Goal: Task Accomplishment & Management: Manage account settings

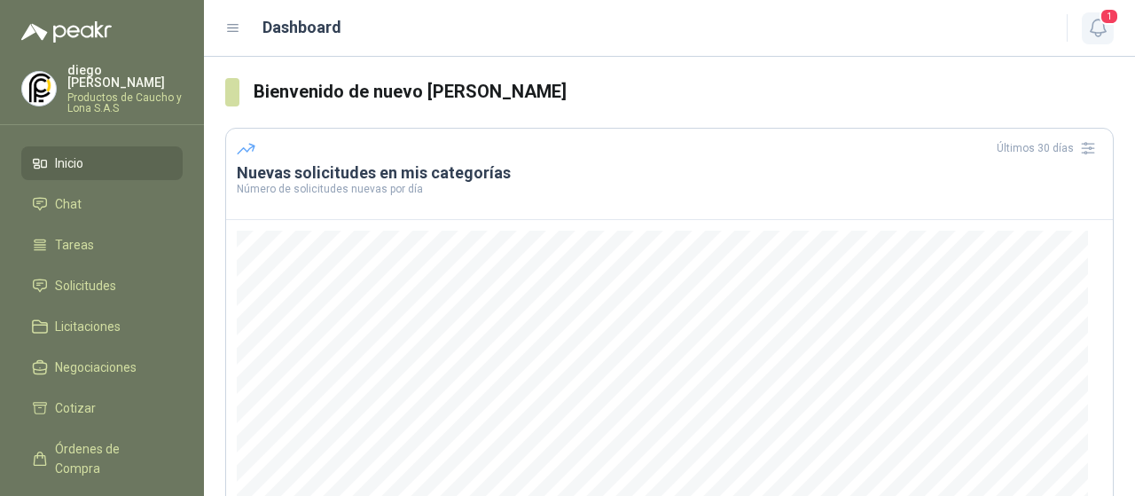
click at [1102, 40] on button "1" at bounding box center [1098, 28] width 32 height 32
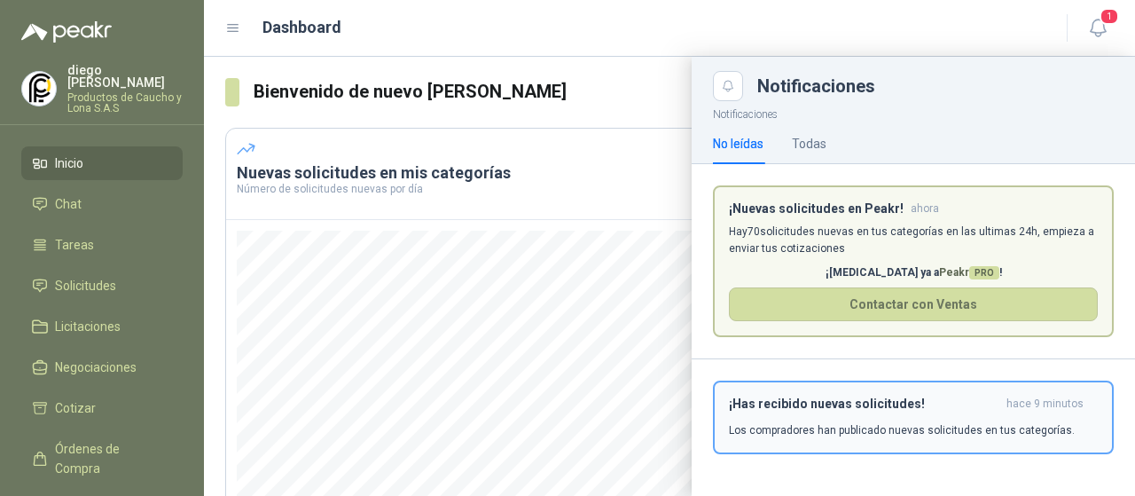
click at [773, 412] on div "¡Has recibido nuevas solicitudes! hace 9 minutos Los compradores han publicado …" at bounding box center [913, 417] width 369 height 42
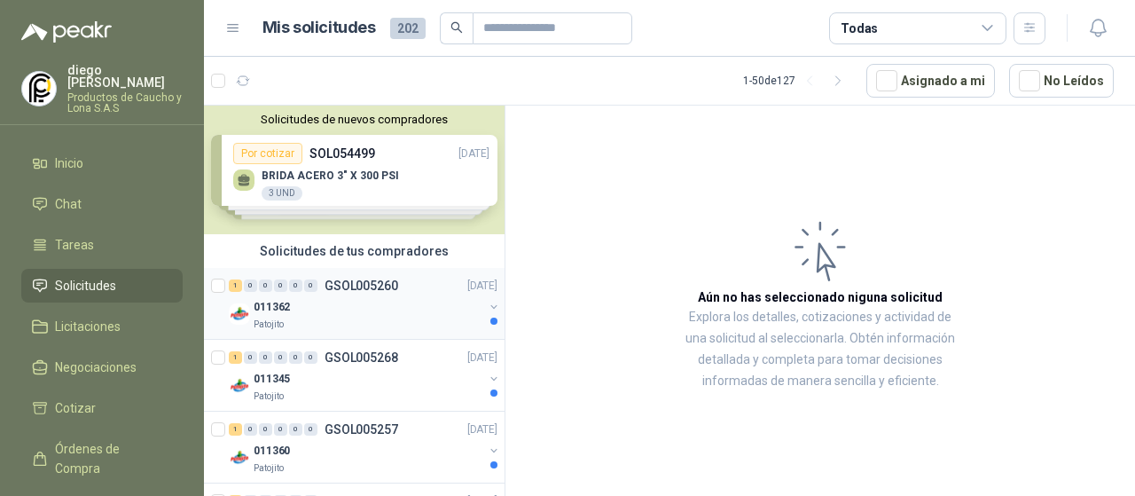
click at [369, 294] on div "1 0 0 0 0 0 GSOL005260 [DATE]" at bounding box center [365, 285] width 272 height 21
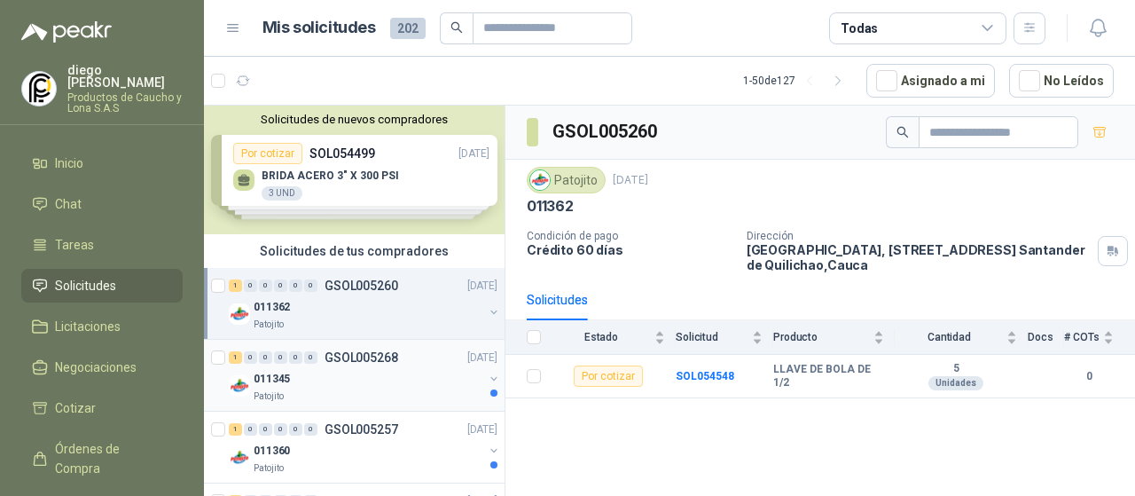
click at [351, 357] on p "GSOL005268" at bounding box center [362, 357] width 74 height 12
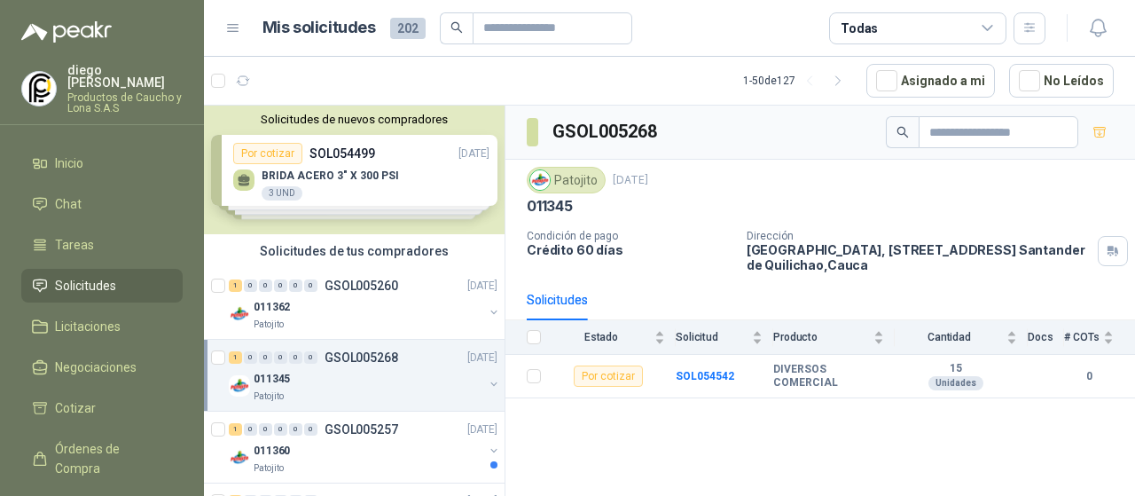
scroll to position [89, 0]
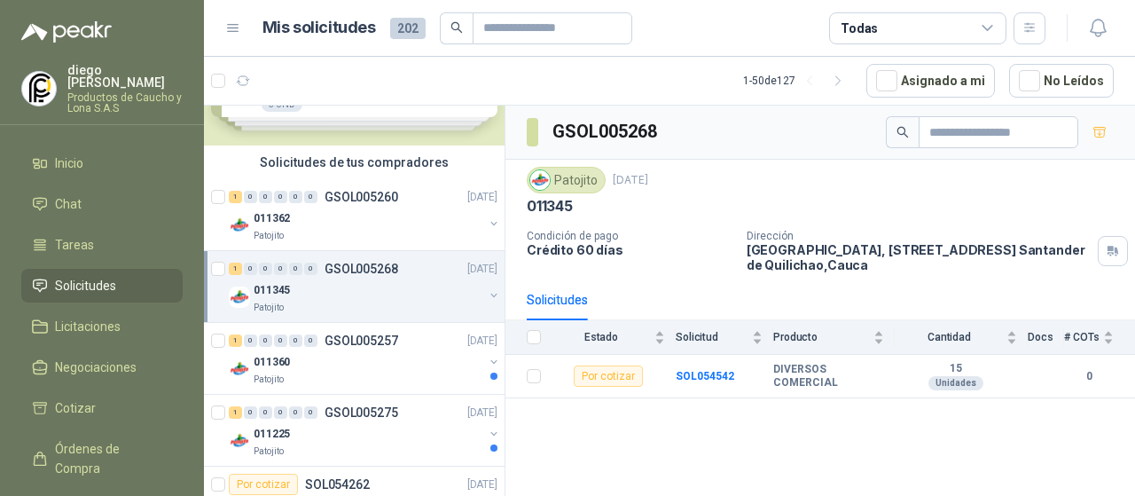
click at [351, 357] on div "011360" at bounding box center [369, 361] width 230 height 21
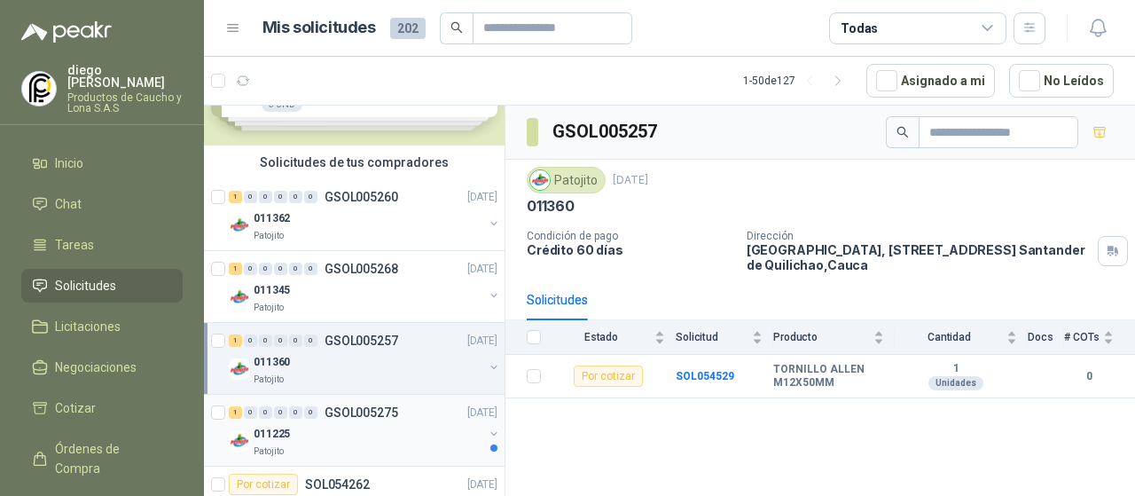
click at [360, 418] on div "1 0 0 0 0 0 GSOL005275 [DATE]" at bounding box center [365, 412] width 272 height 21
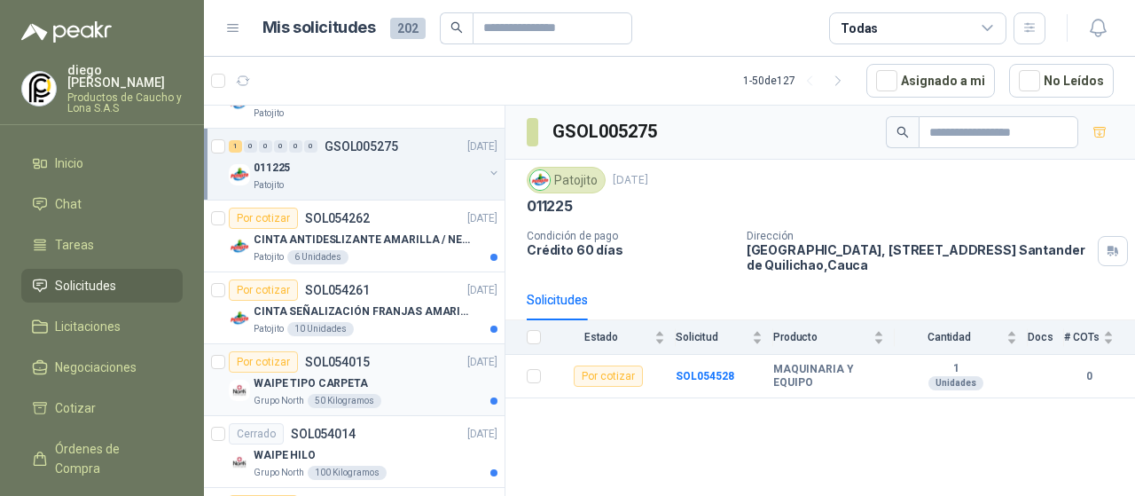
scroll to position [266, 0]
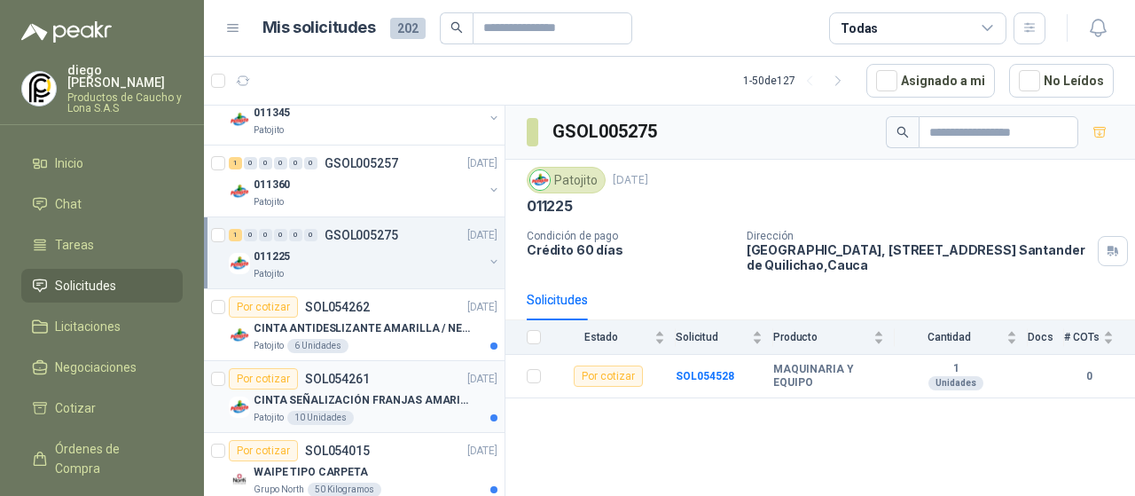
click at [394, 385] on div "Por cotizar SOL054261 [DATE]" at bounding box center [363, 378] width 269 height 21
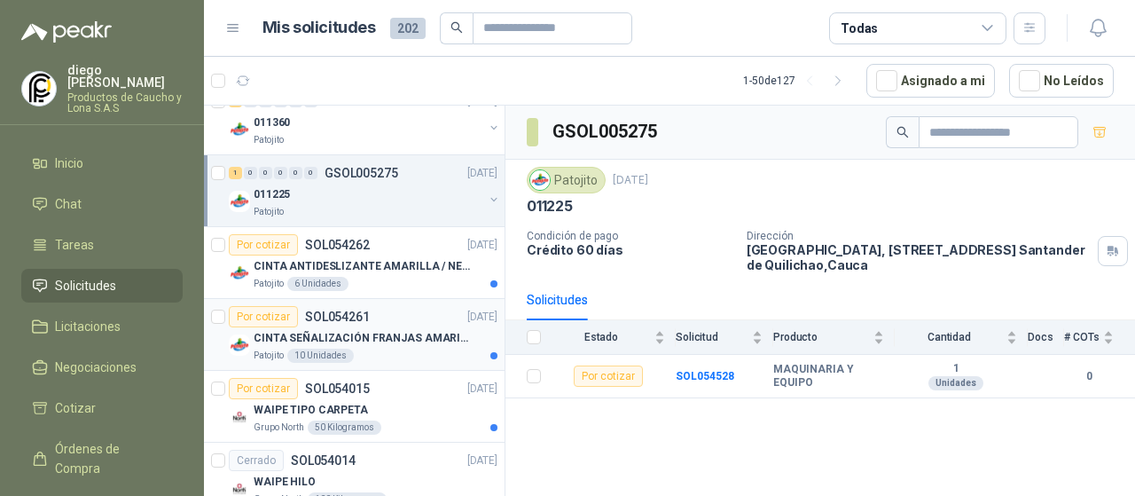
scroll to position [355, 0]
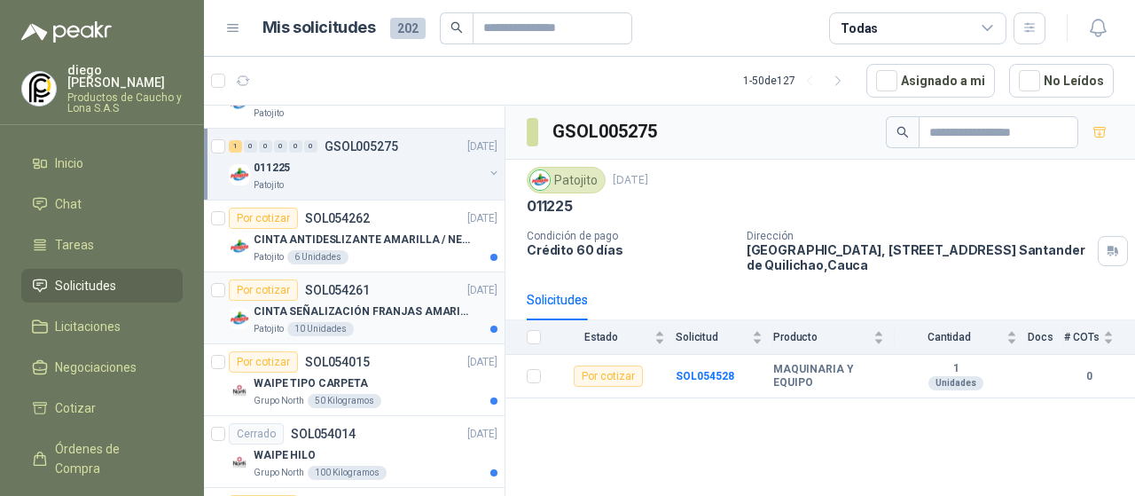
click at [381, 326] on div "Patojito 10 Unidades" at bounding box center [376, 329] width 244 height 14
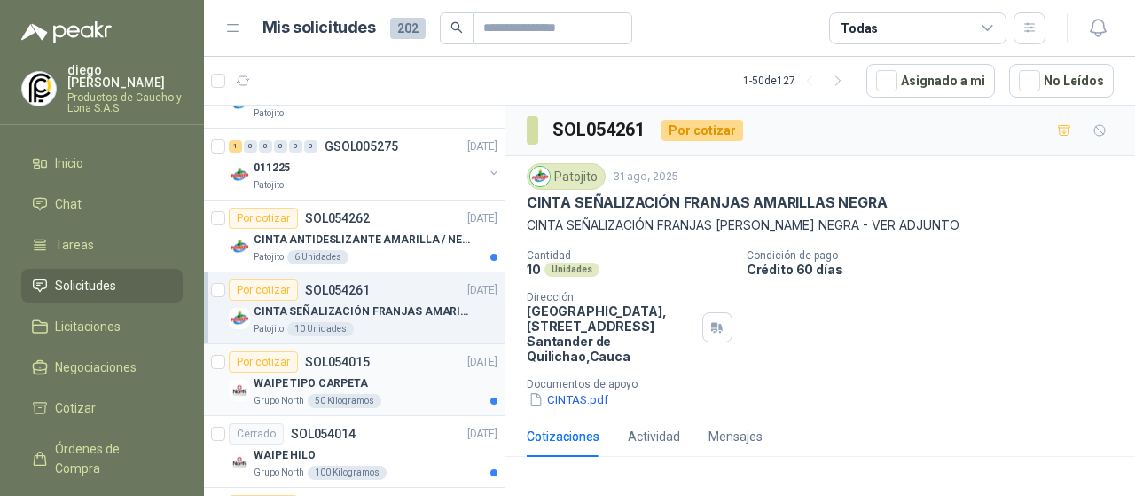
click at [382, 372] on div "WAIPE TIPO CARPETA" at bounding box center [376, 382] width 244 height 21
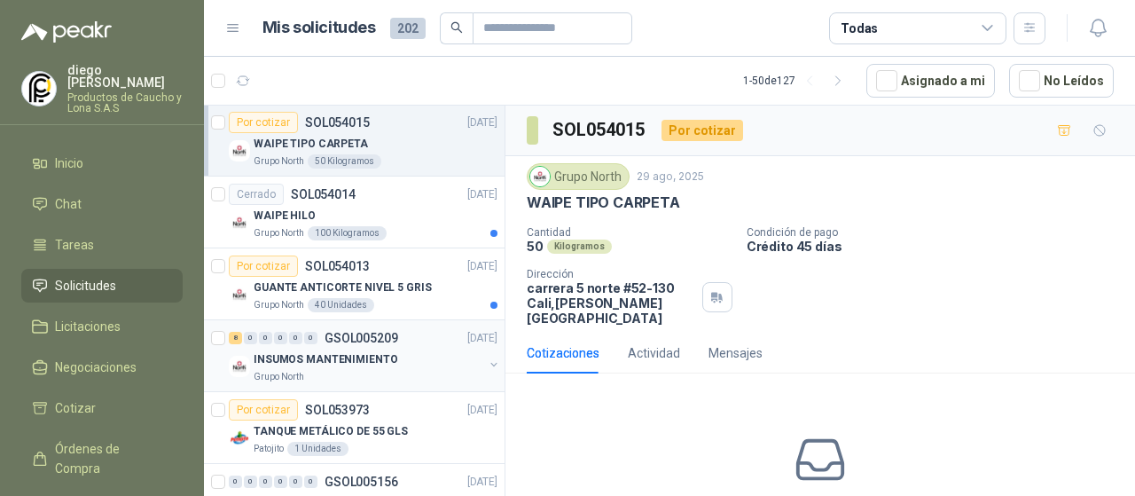
scroll to position [621, 0]
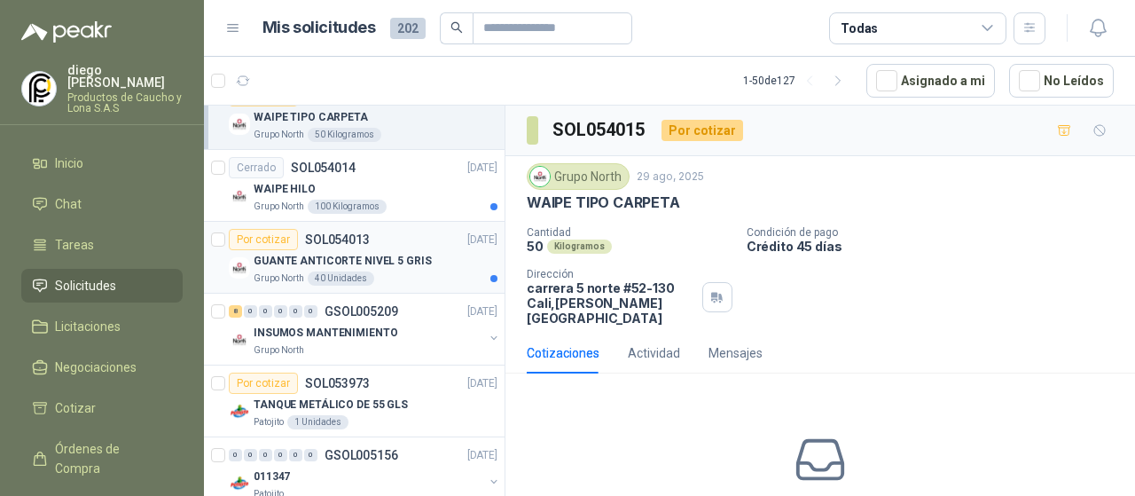
click at [383, 253] on p "GUANTE ANTICORTE NIVEL 5 GRIS" at bounding box center [343, 261] width 178 height 17
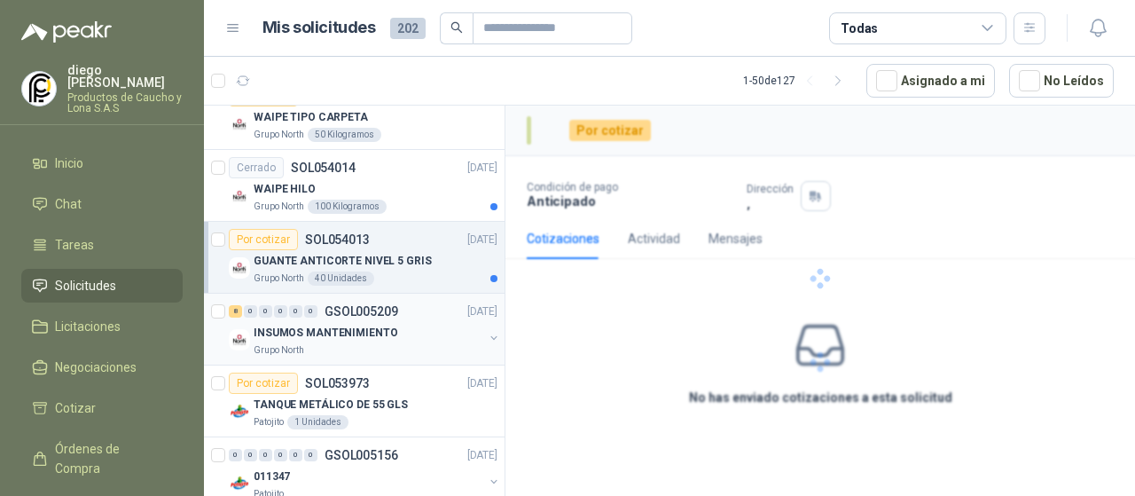
click at [388, 322] on div "INSUMOS MANTENIMIENTO" at bounding box center [369, 332] width 230 height 21
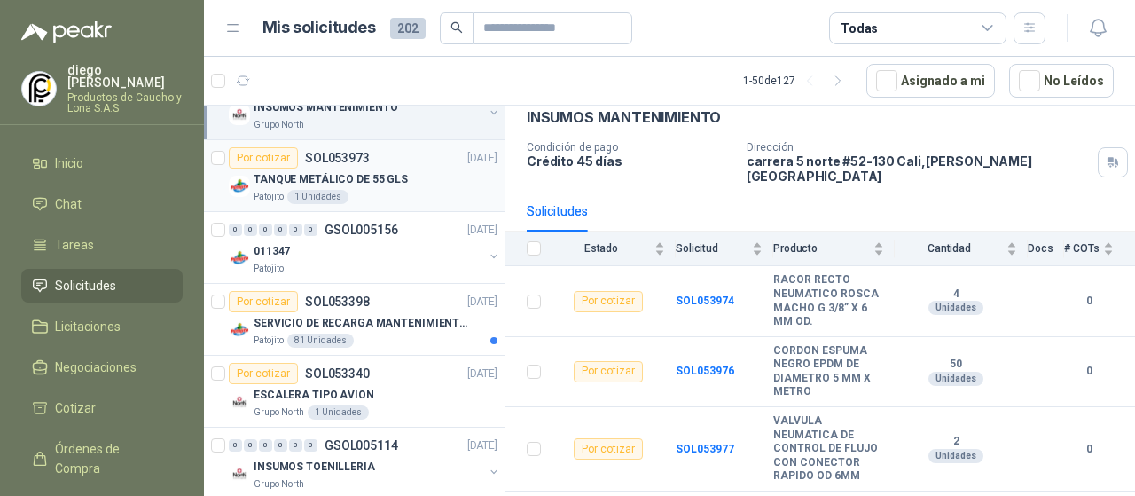
scroll to position [887, 0]
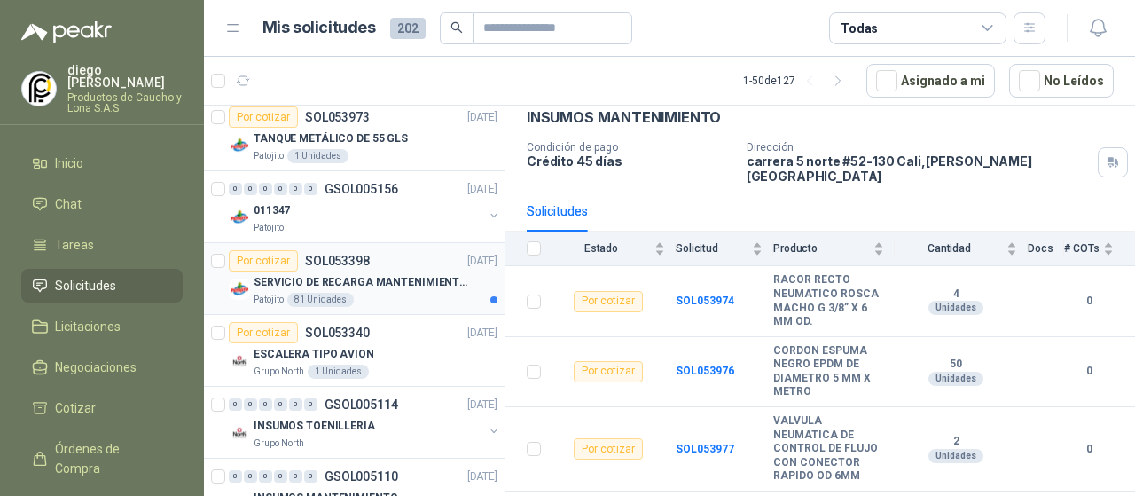
click at [396, 286] on div "SERVICIO DE RECARGA MANTENIMIENTO Y PRESTAMOS DE EXTINTORES" at bounding box center [376, 281] width 244 height 21
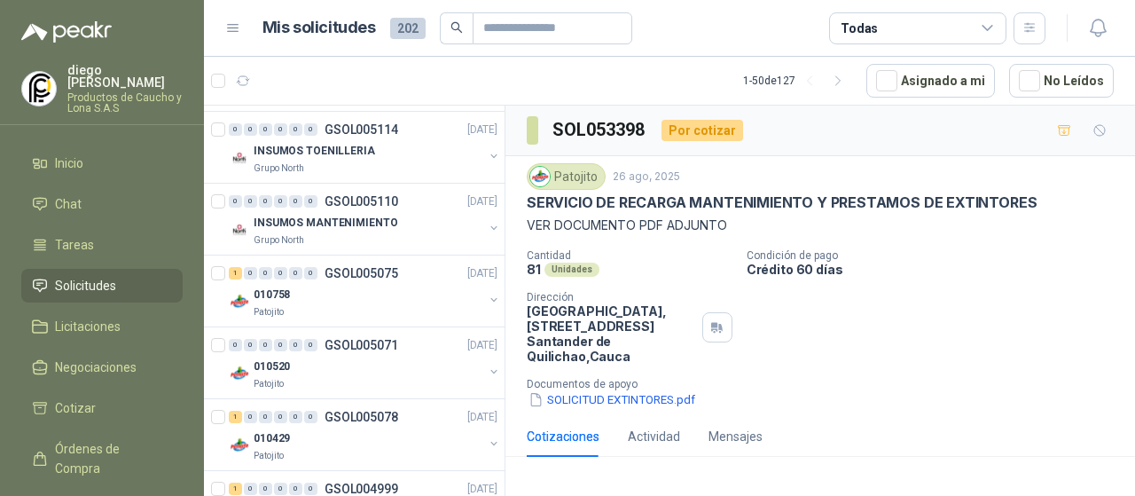
scroll to position [1153, 0]
